Goal: Complete application form

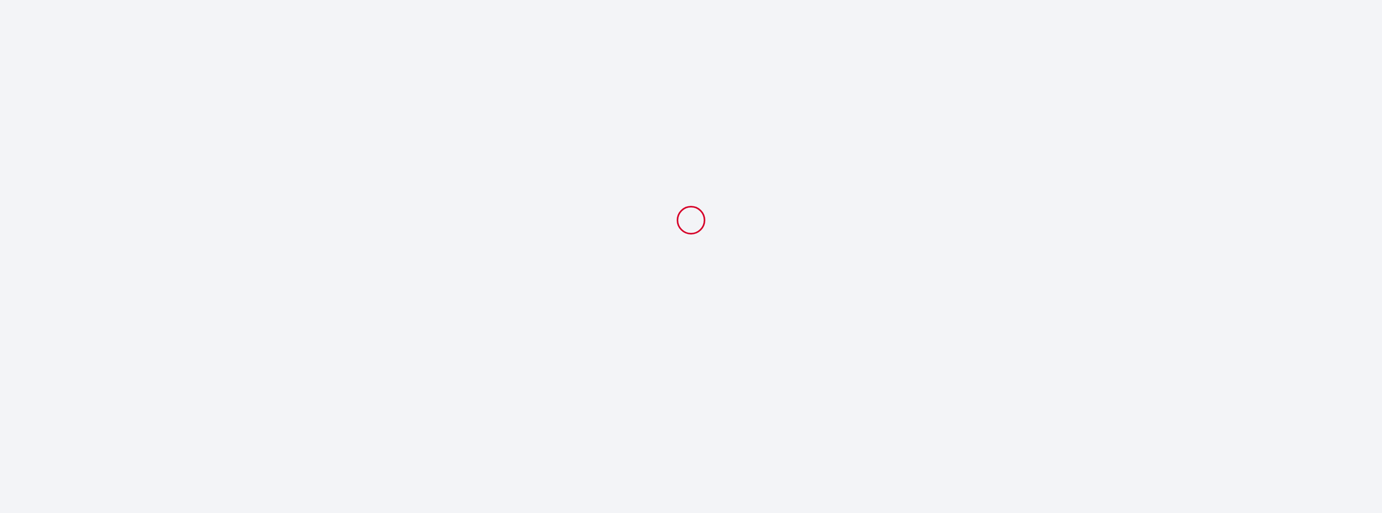
select select
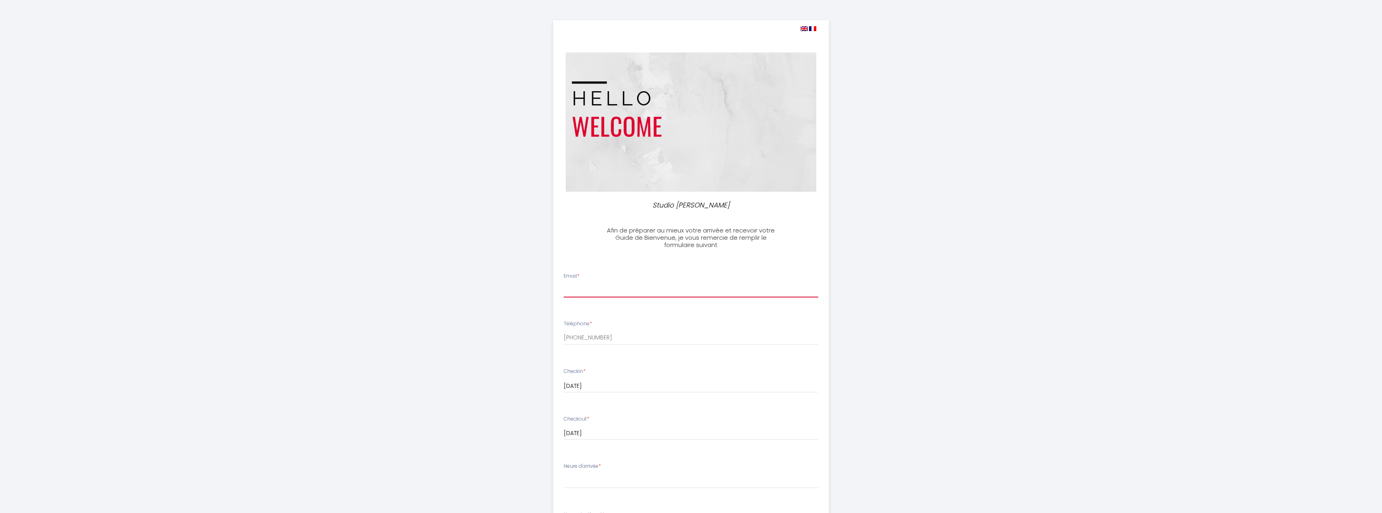
click at [672, 289] on input "Email *" at bounding box center [691, 290] width 255 height 15
type input "[EMAIL_ADDRESS][DOMAIN_NAME]"
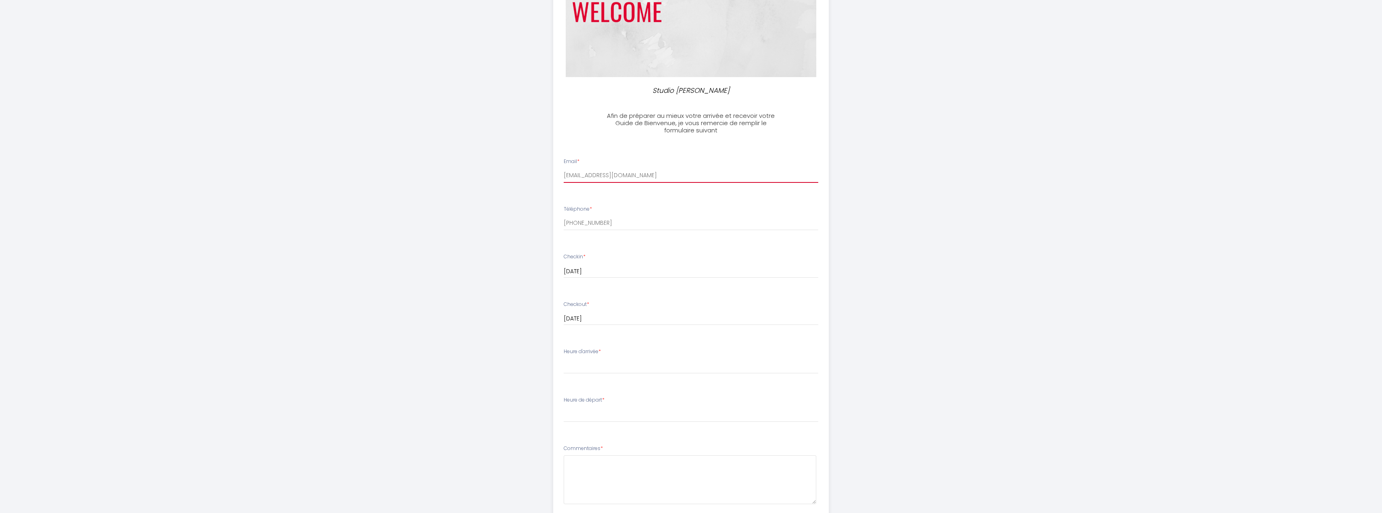
scroll to position [121, 0]
click at [664, 360] on select "17:00 17:30 18:00 18:30 19:00 19:30 20:00 20:30 21:00 21:30 22:00 22:30 23:00 2…" at bounding box center [691, 359] width 255 height 15
select select "18:00"
click at [564, 352] on select "17:00 17:30 18:00 18:30 19:00 19:30 20:00 20:30 21:00 21:30 22:00 22:30 23:00 2…" at bounding box center [691, 359] width 255 height 15
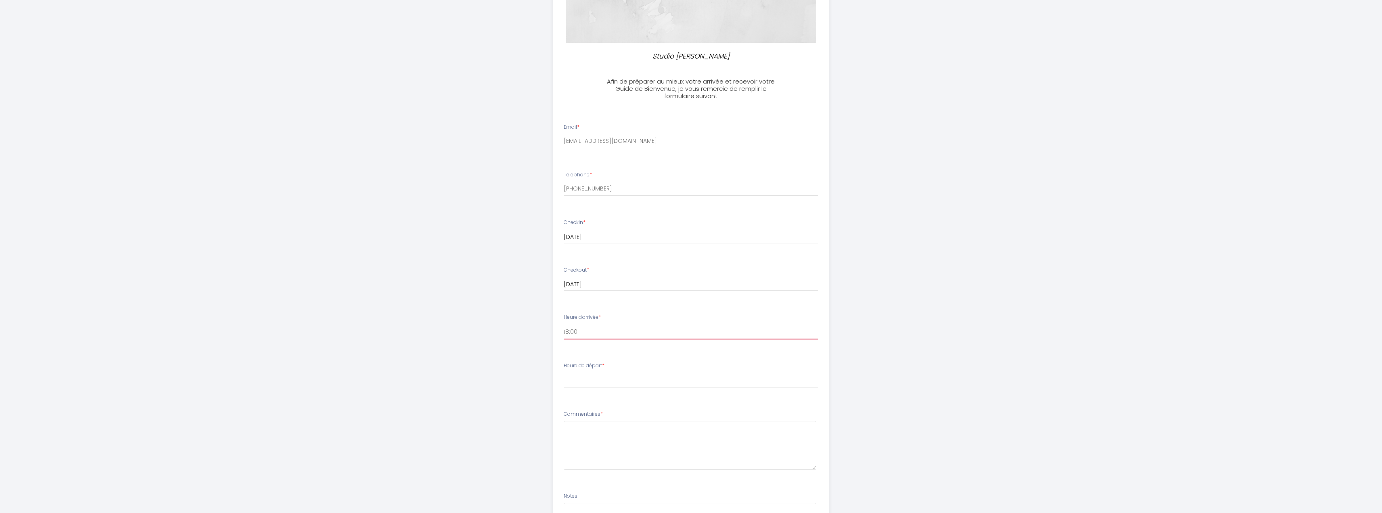
scroll to position [161, 0]
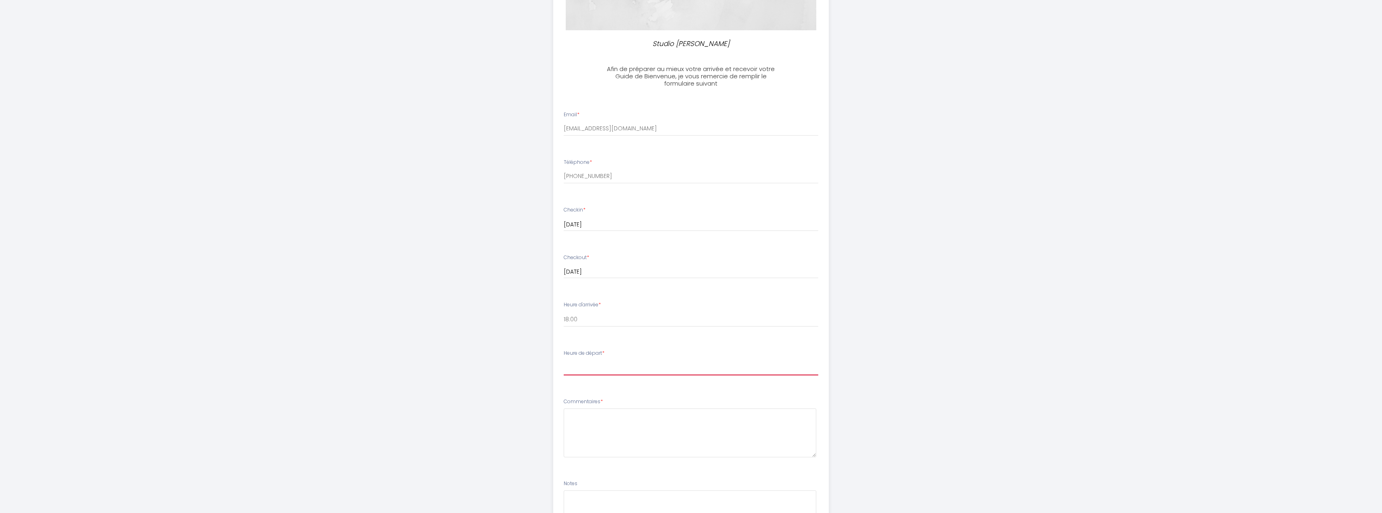
click at [658, 370] on select "00:00 00:30 01:00 01:30 02:00 02:30 03:00 03:30 04:00 04:30 05:00 05:30 06:00 0…" at bounding box center [691, 367] width 255 height 15
select select "08:00"
click at [564, 360] on select "00:00 00:30 01:00 01:30 02:00 02:30 03:00 03:30 04:00 04:30 05:00 05:30 06:00 0…" at bounding box center [691, 367] width 255 height 15
click at [635, 422] on textarea at bounding box center [690, 432] width 253 height 49
paste textarea "sans embouteillages"
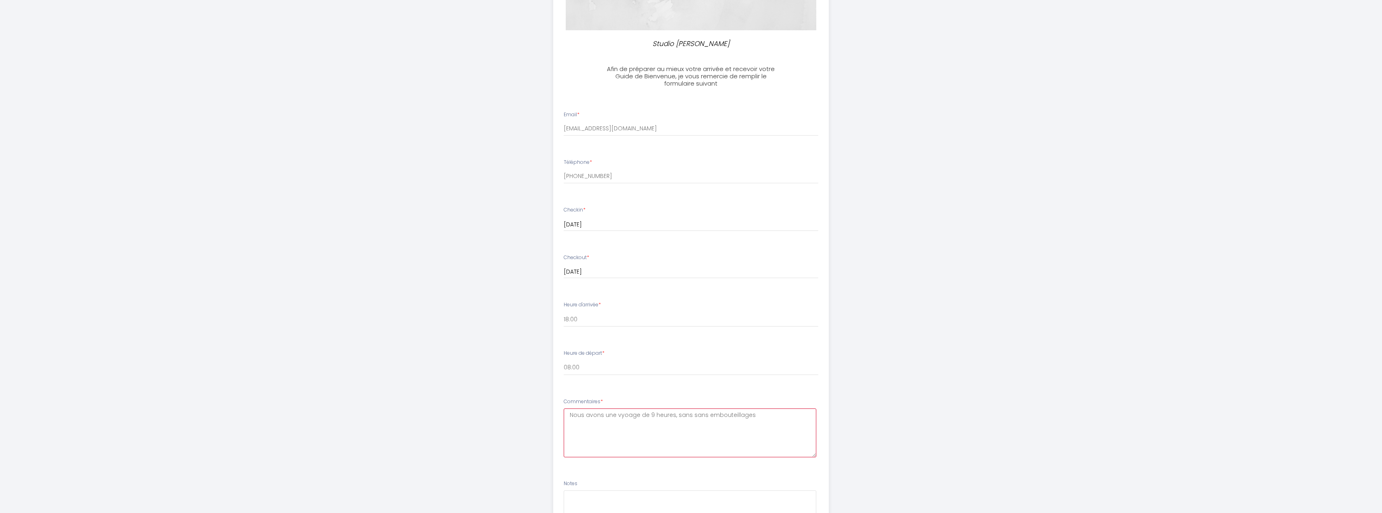
click at [677, 415] on textarea "Nous avons une vyoage de 9 heures, sans sans embouteillages" at bounding box center [690, 432] width 253 height 49
paste textarea "Heure d'arrivée"
click at [761, 414] on textarea "Nous avons une vyoage de 9 heures, sans embouteillages. Alors le Heure d'arrivée" at bounding box center [690, 432] width 253 height 49
type textarea "Nous avons une vyoage de 9 heures, sans embouteillages. Alors l'heure d'arrivée…"
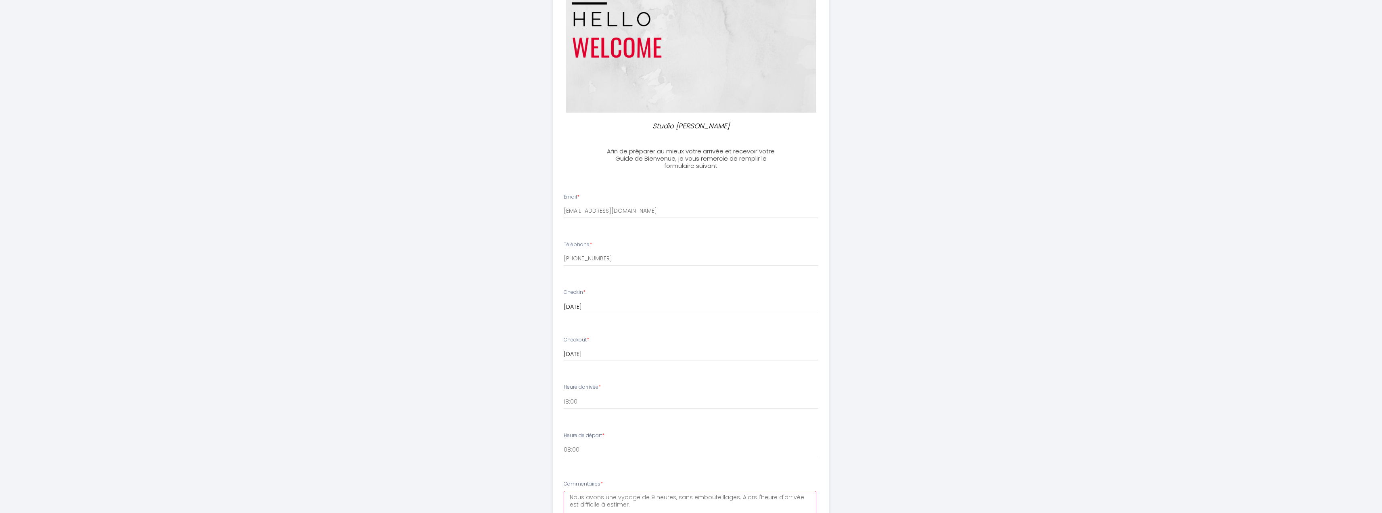
scroll to position [256, 0]
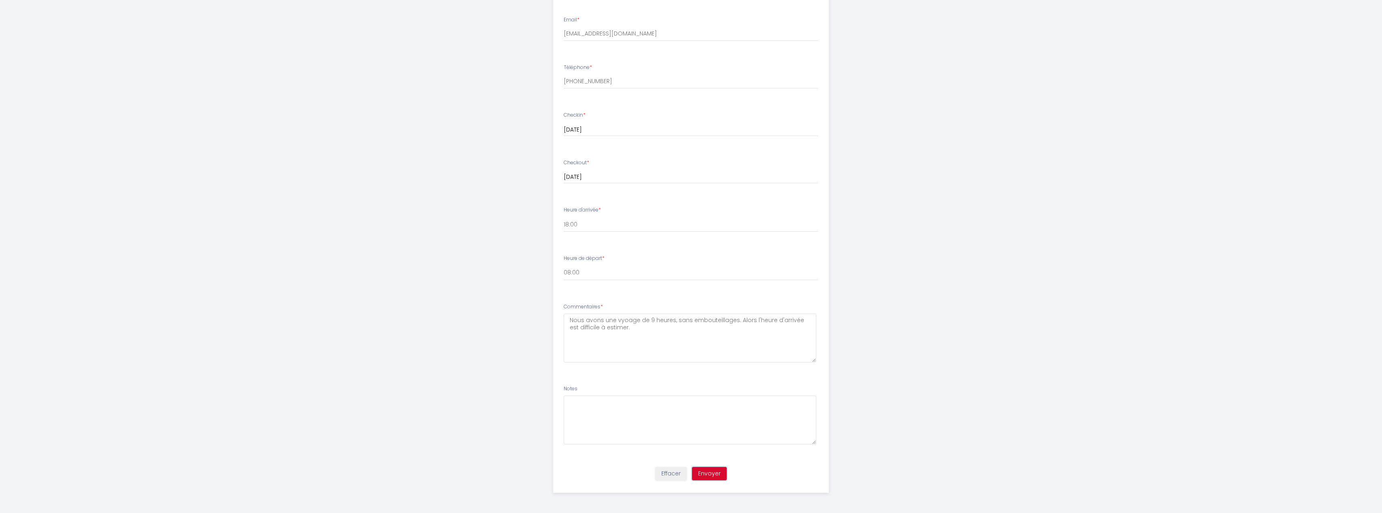
click at [710, 472] on button "Envoyer" at bounding box center [709, 474] width 35 height 14
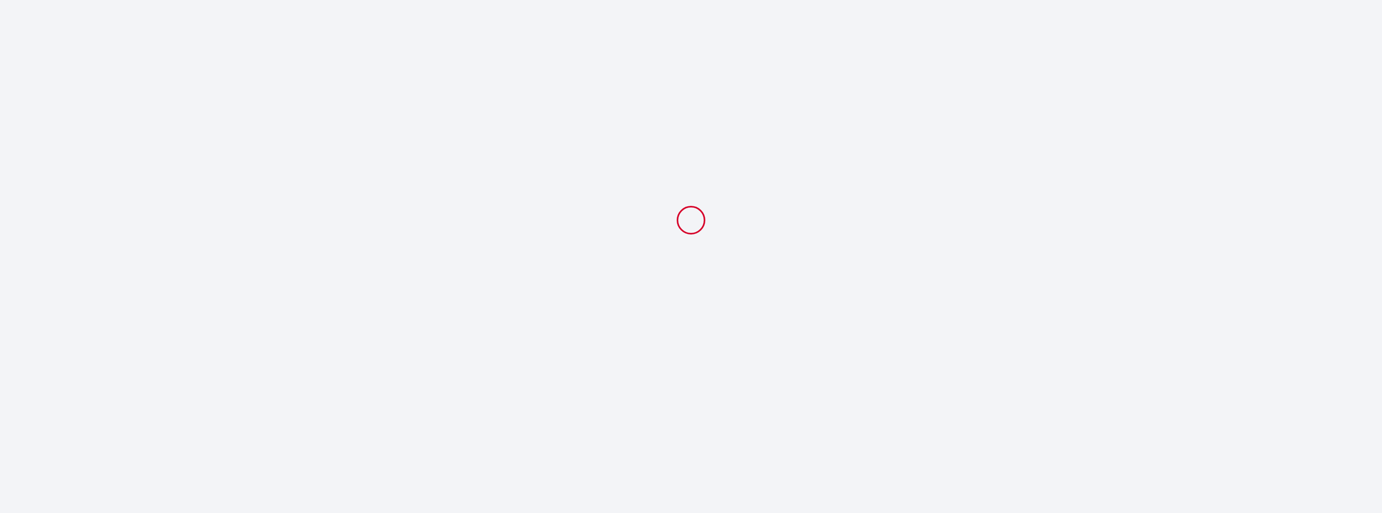
select select "18:00"
select select "08:00"
